Goal: Task Accomplishment & Management: Manage account settings

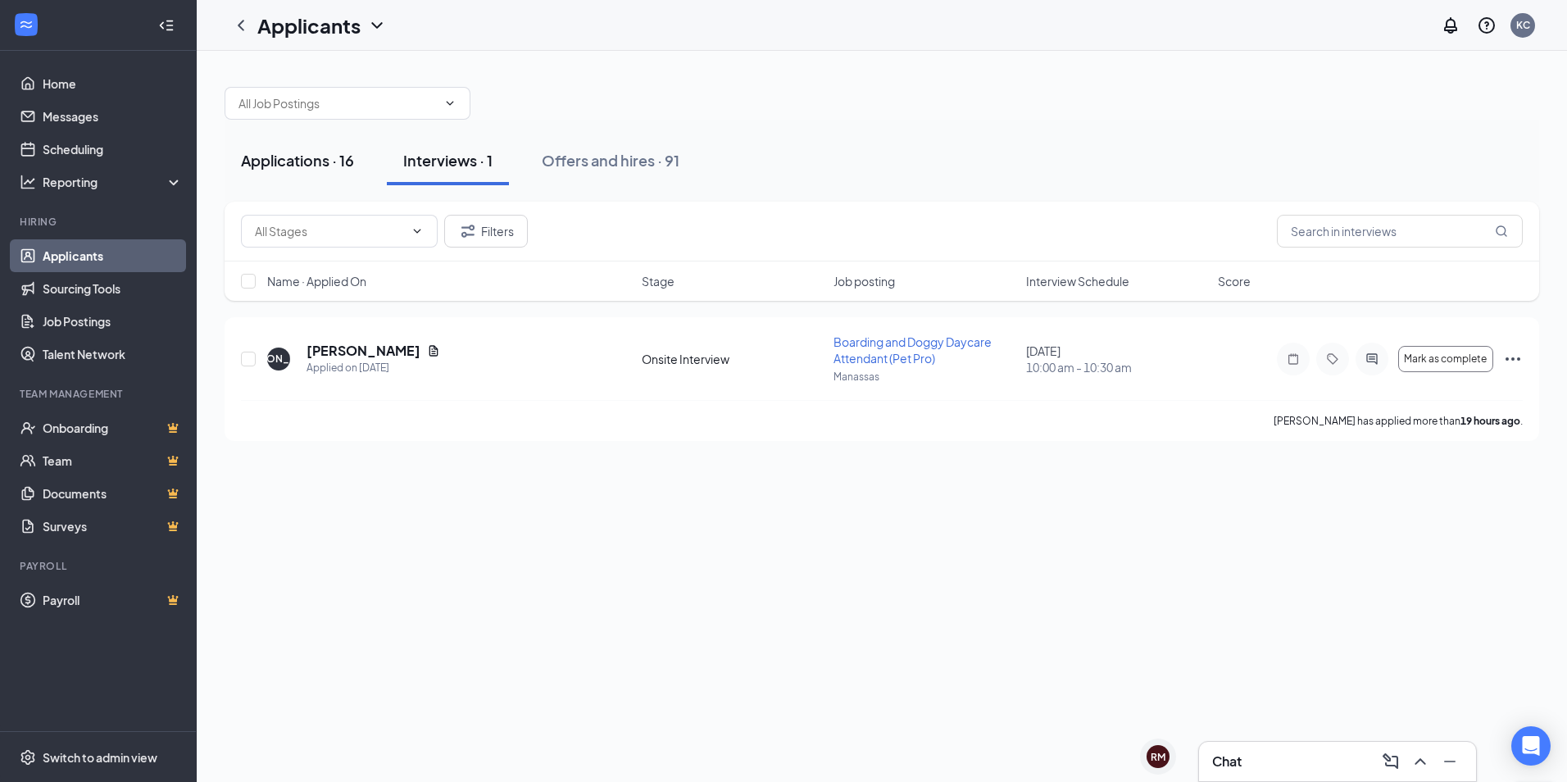
click at [275, 167] on div "Applications · 16" at bounding box center [297, 160] width 113 height 20
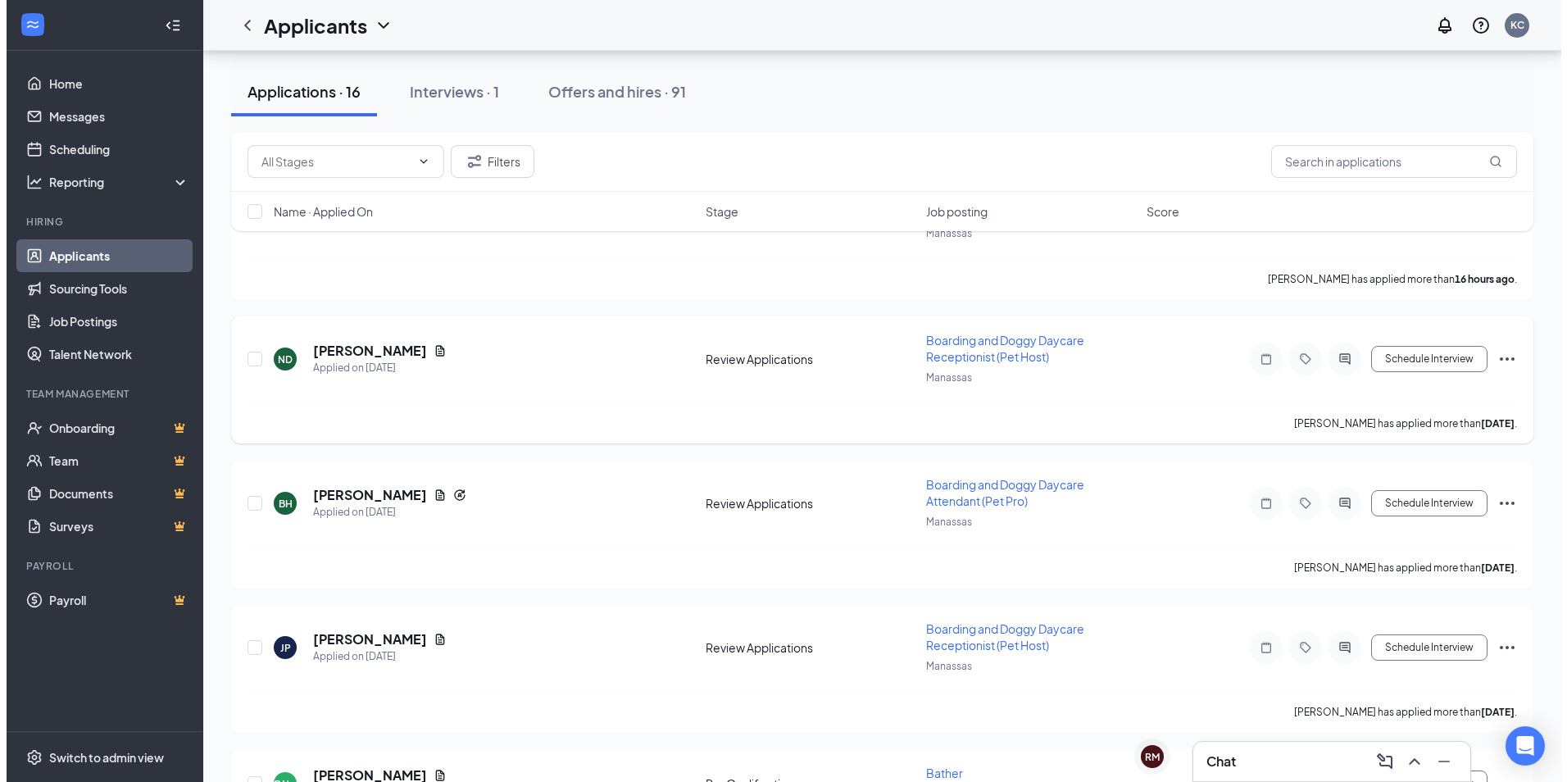
scroll to position [328, 0]
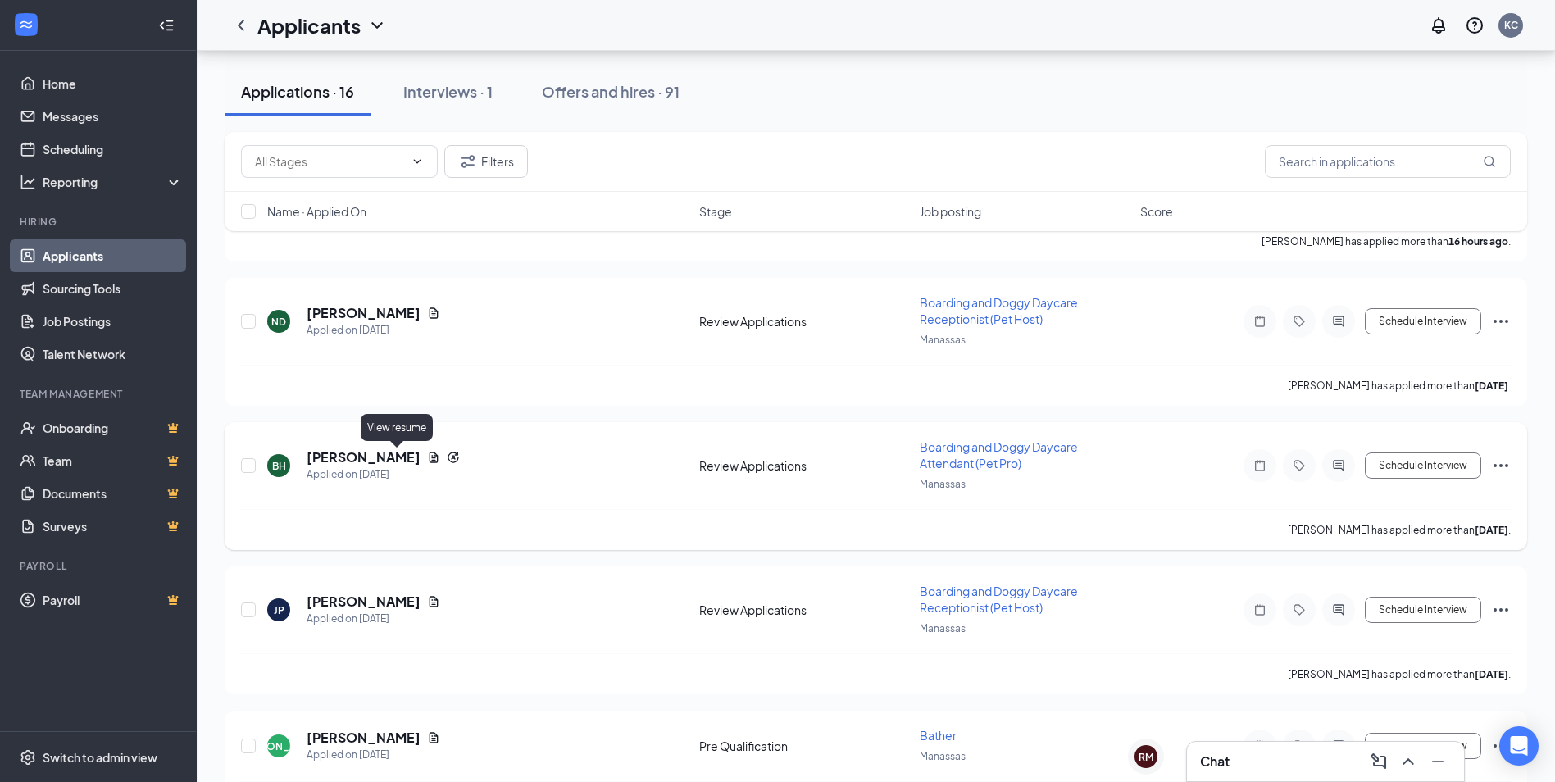
click at [427, 459] on icon "Document" at bounding box center [433, 457] width 13 height 13
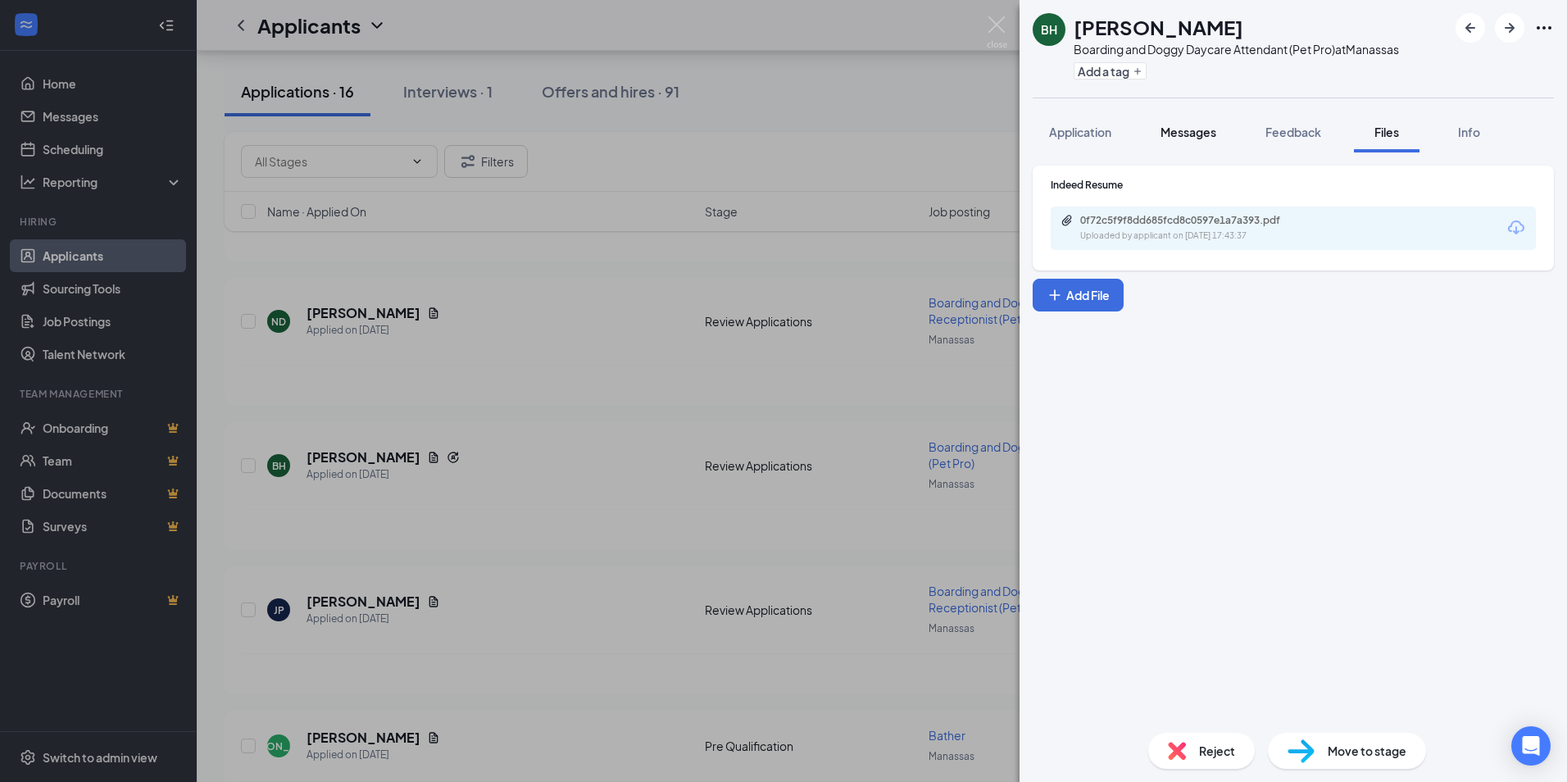
click at [1169, 134] on span "Messages" at bounding box center [1189, 132] width 56 height 15
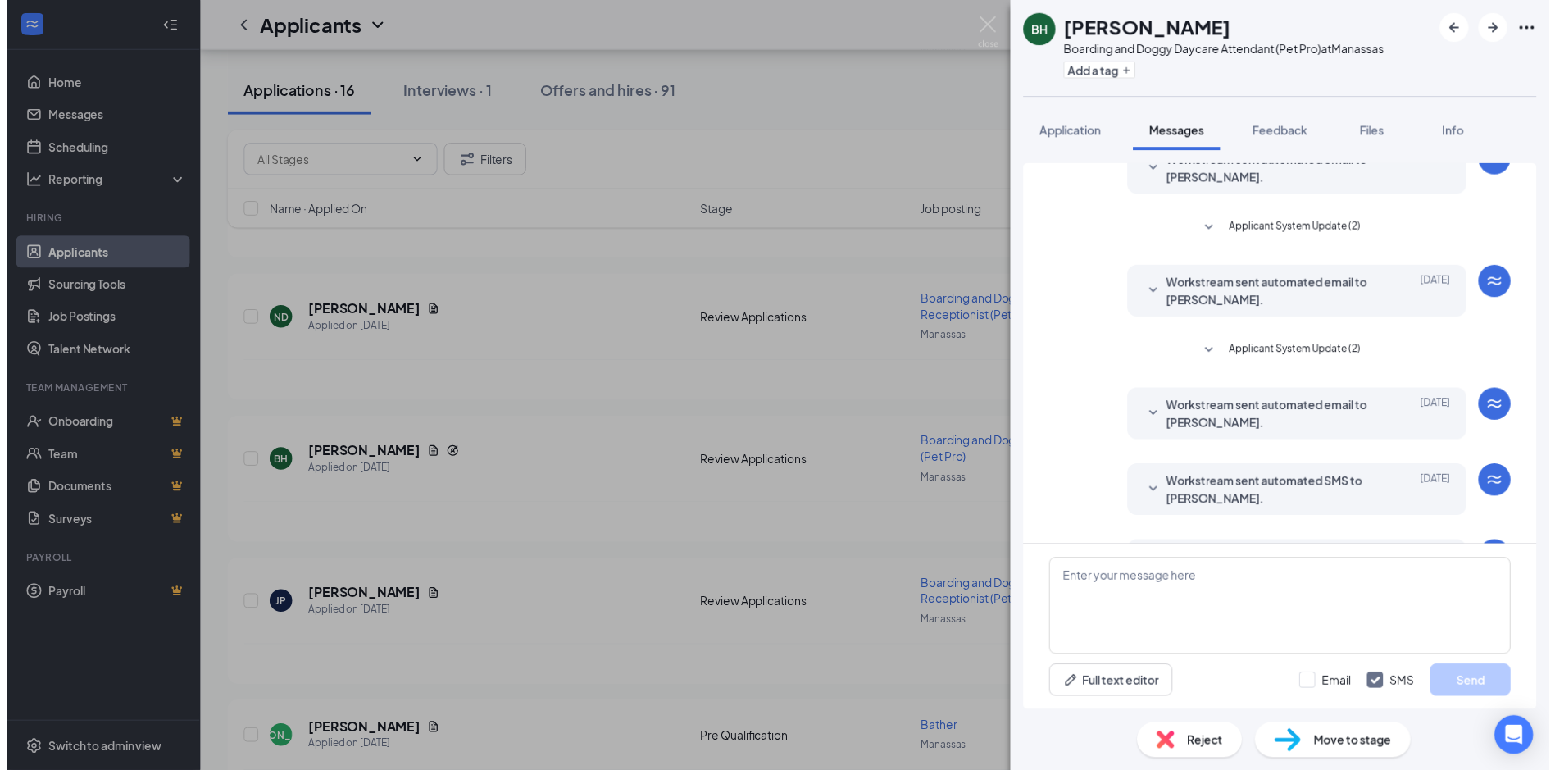
scroll to position [224, 0]
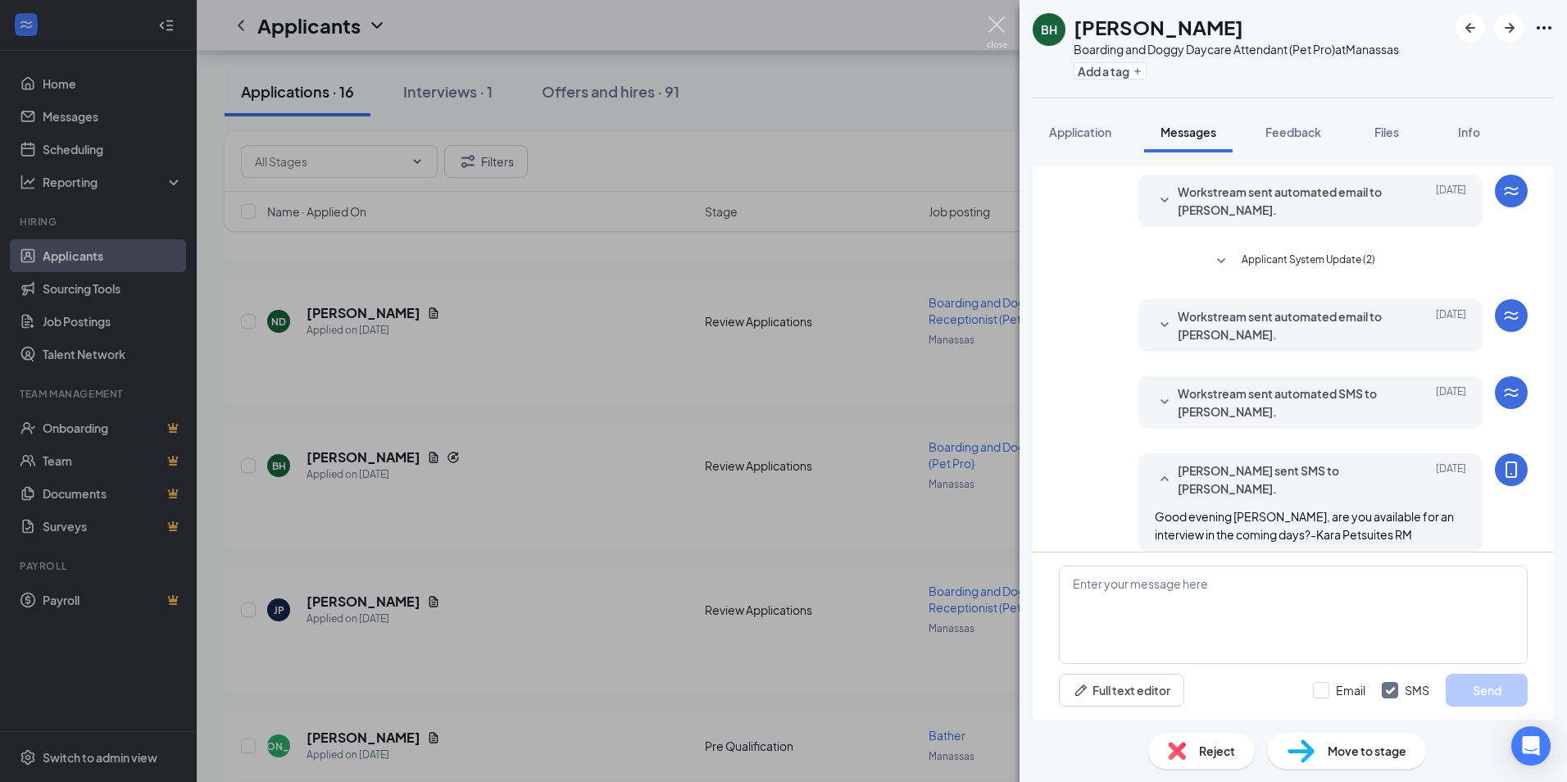
click at [994, 32] on img at bounding box center [997, 32] width 20 height 32
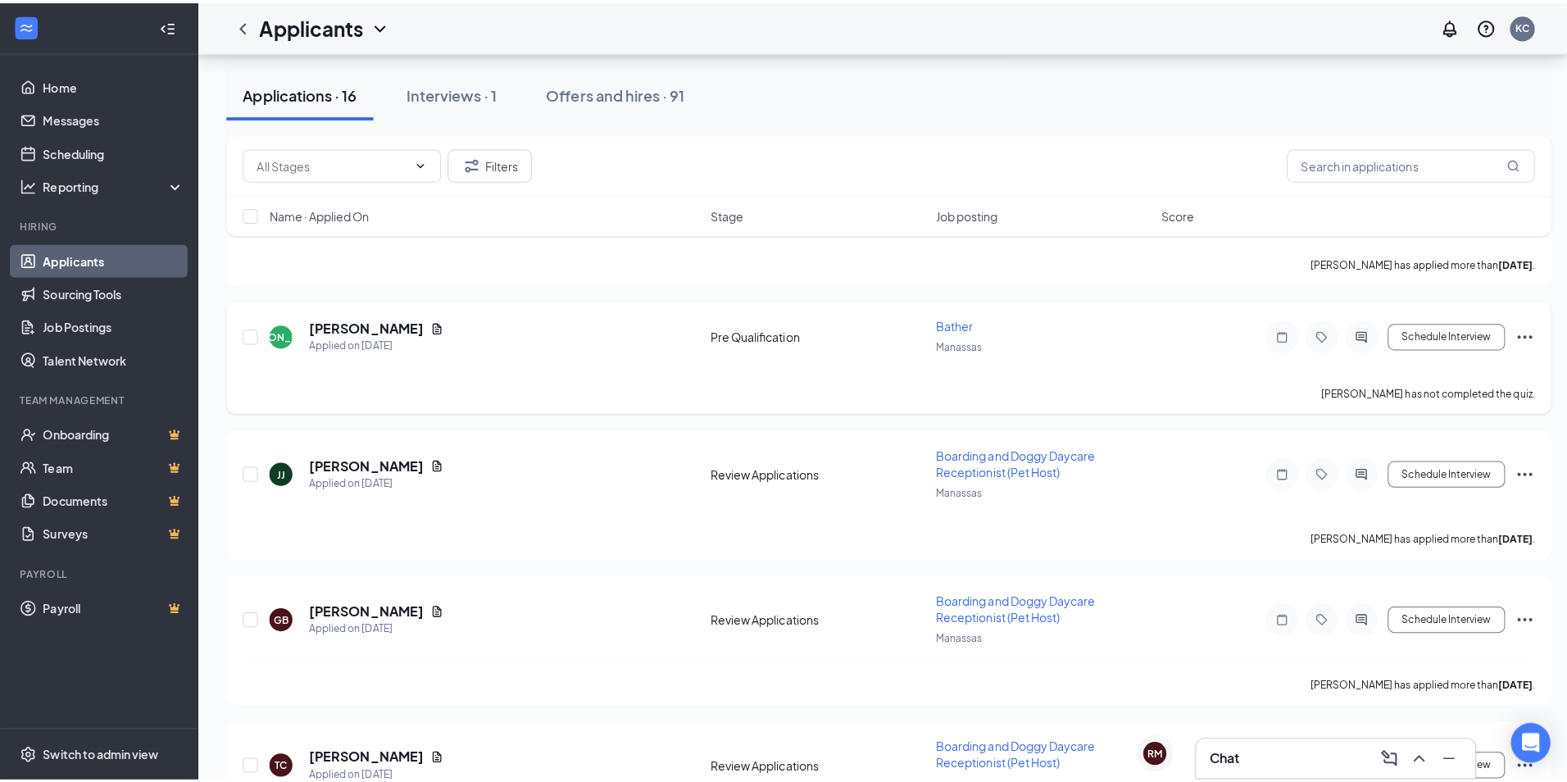
scroll to position [738, 0]
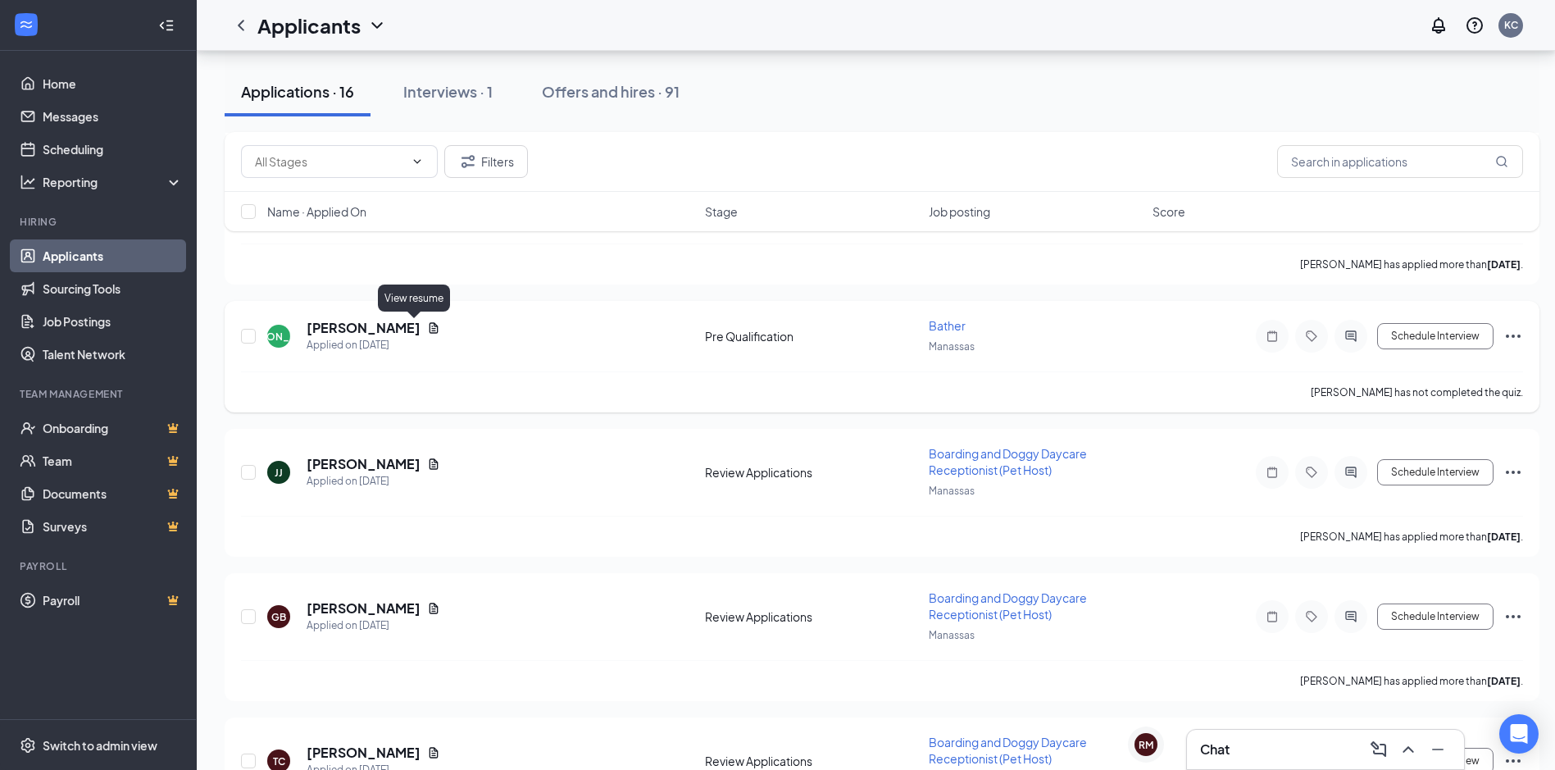
click at [427, 330] on icon "Document" at bounding box center [433, 327] width 13 height 13
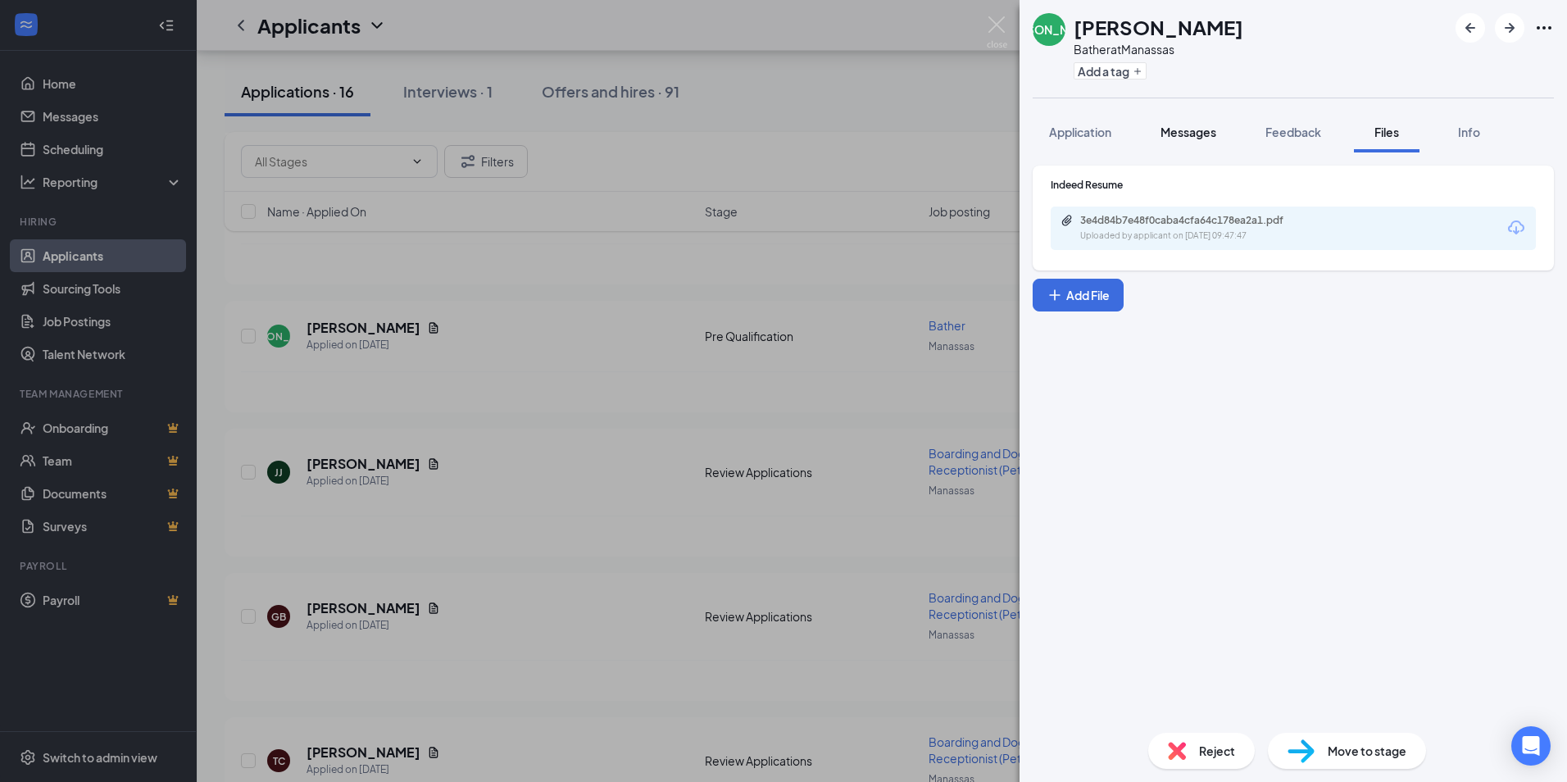
click at [1186, 135] on span "Messages" at bounding box center [1189, 132] width 56 height 15
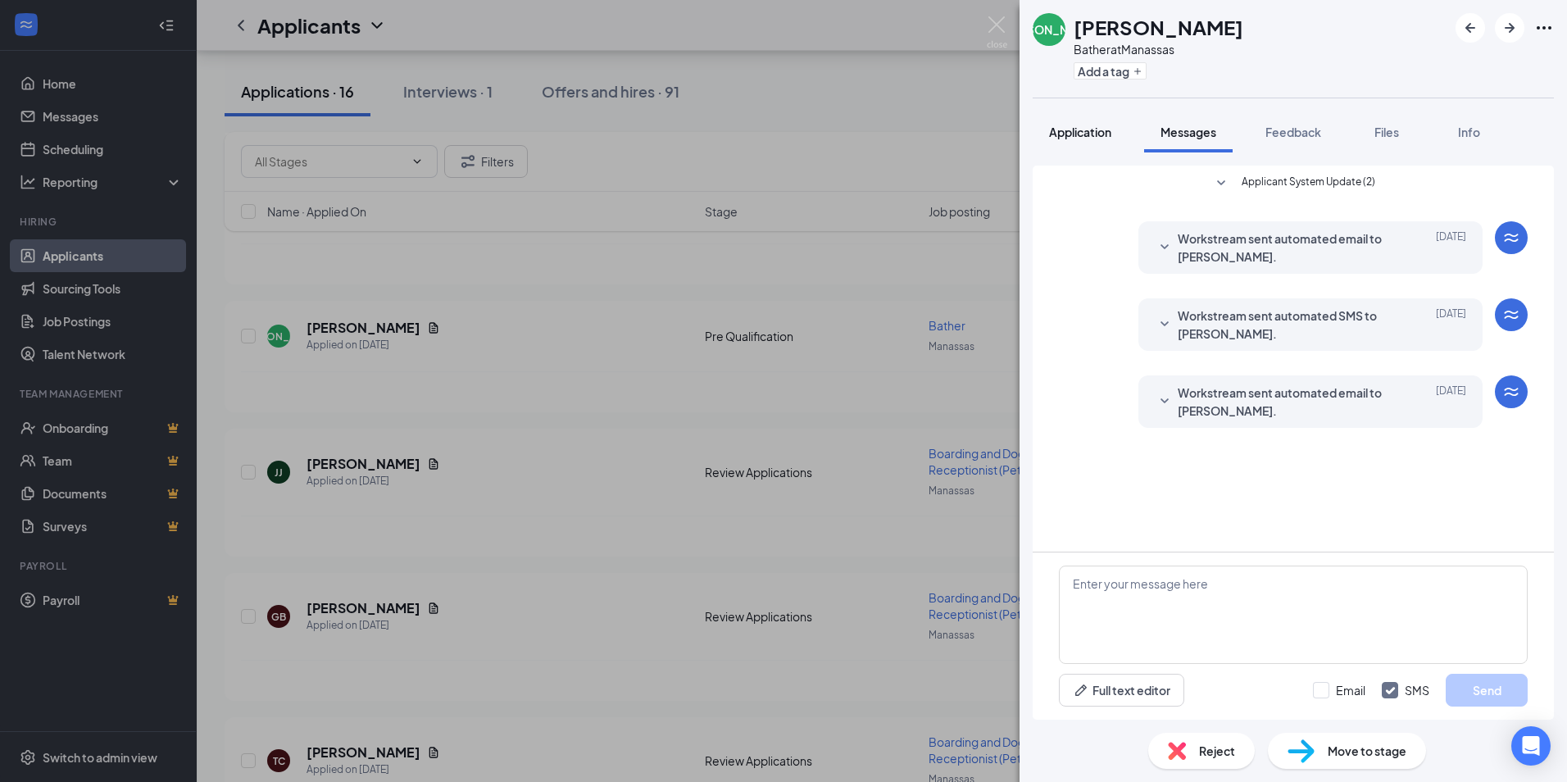
click at [1066, 137] on span "Application" at bounding box center [1080, 132] width 62 height 15
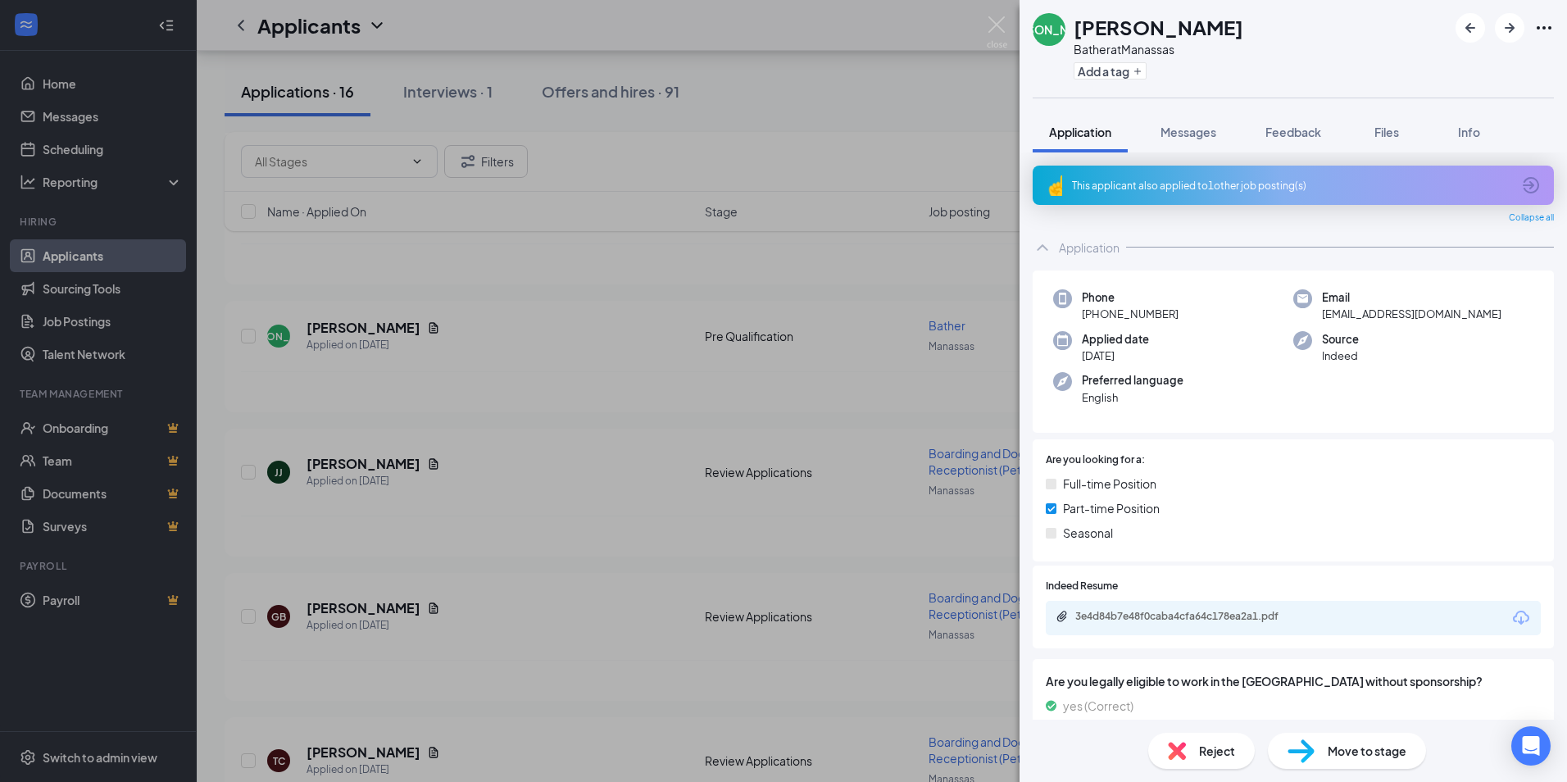
click at [1280, 611] on div "3e4d84b7e48f0caba4cfa64c178ea2a1.pdf" at bounding box center [1190, 616] width 230 height 13
